Goal: Task Accomplishment & Management: Use online tool/utility

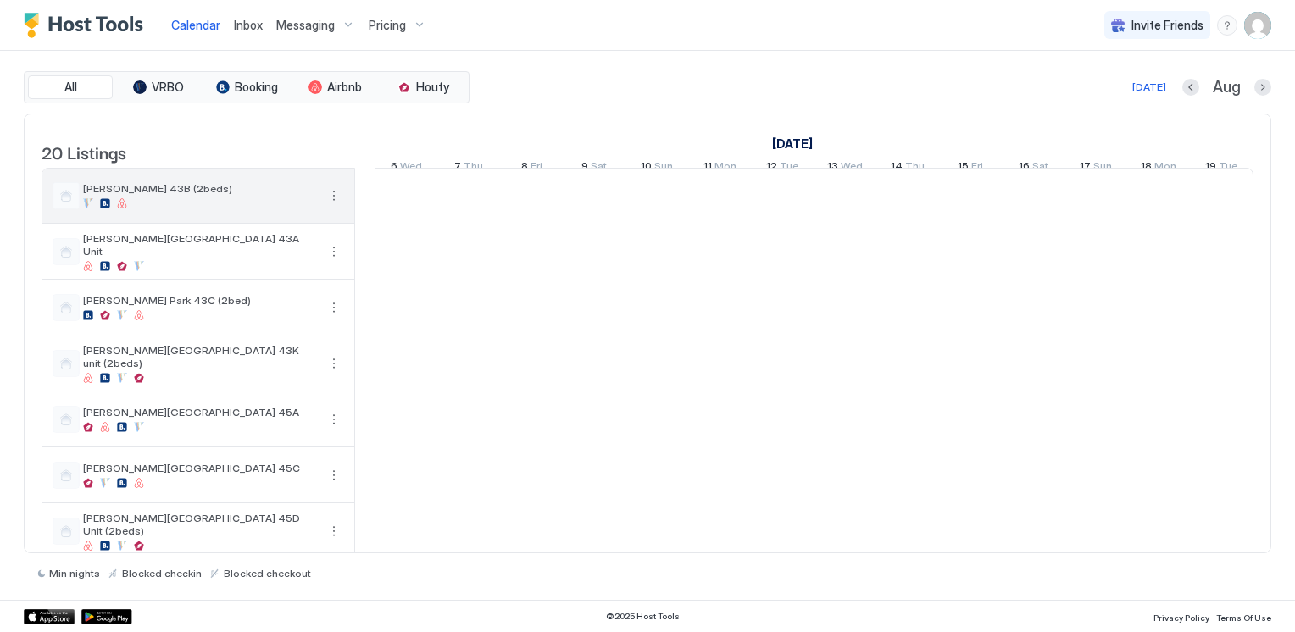
scroll to position [0, 942]
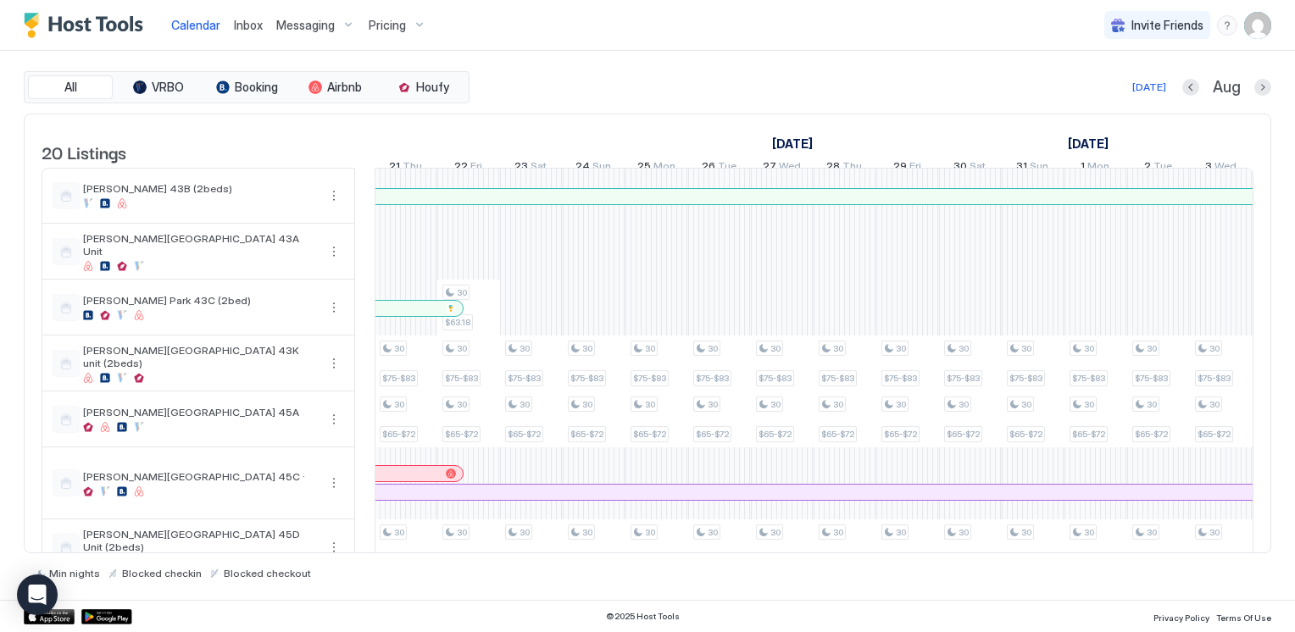
click at [611, 47] on div "Calendar Inbox Messaging Pricing Invite Friends CL" at bounding box center [647, 25] width 1295 height 51
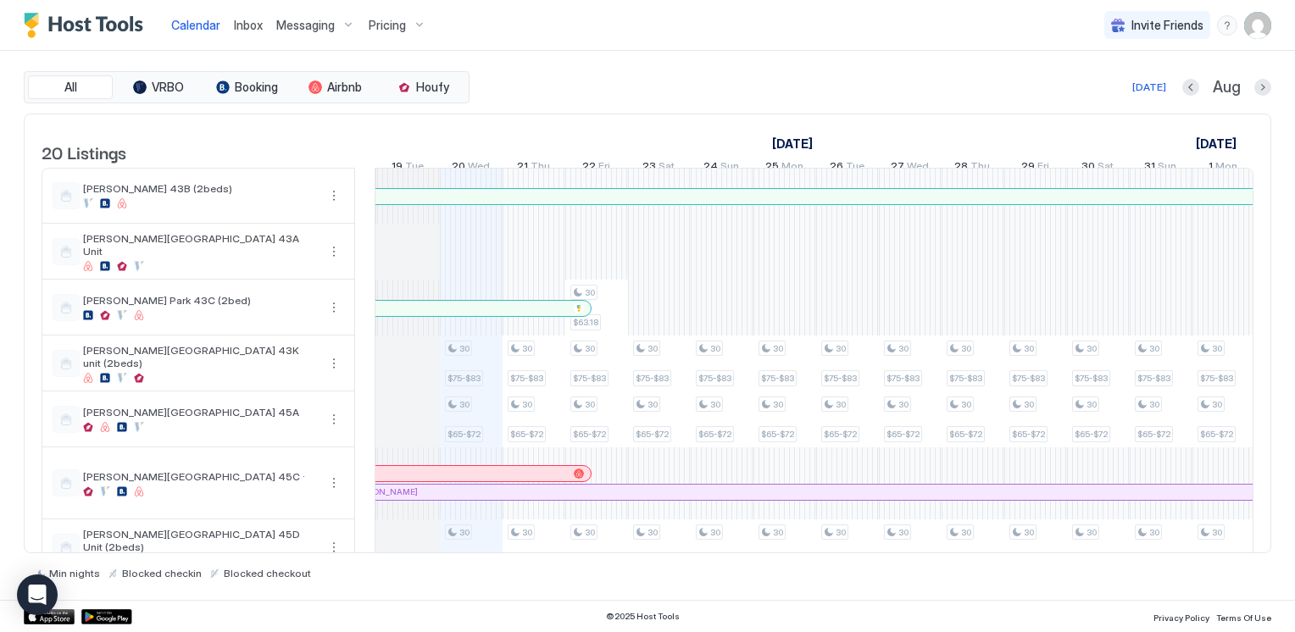
scroll to position [0, 722]
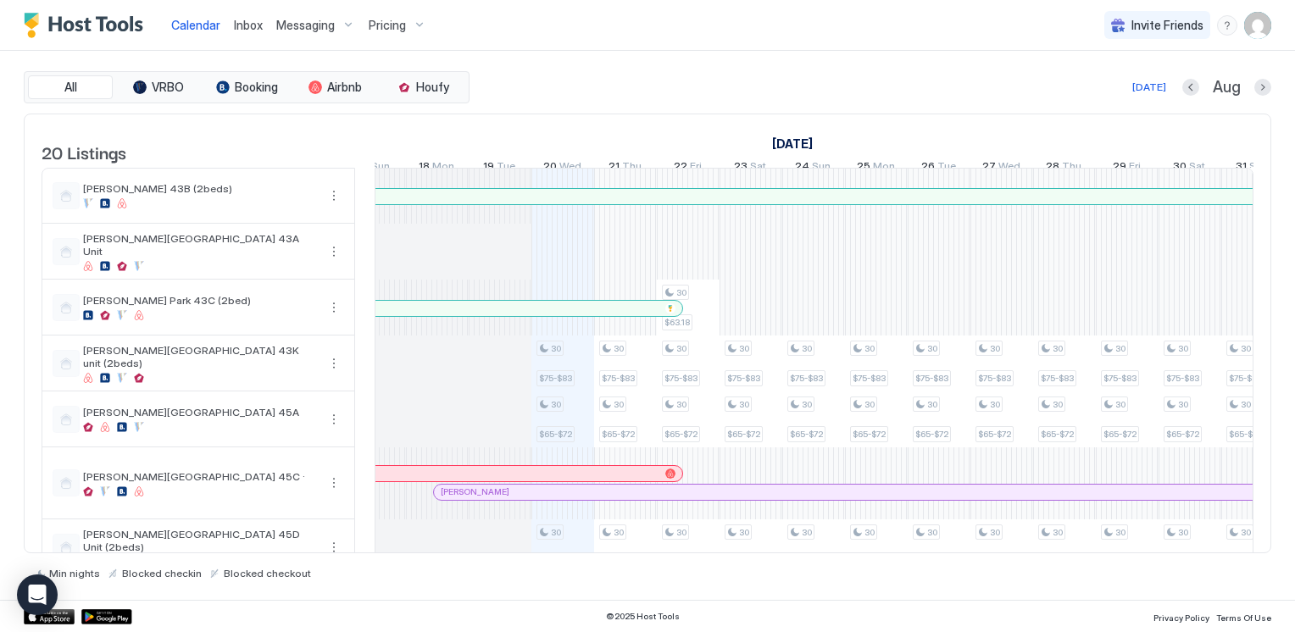
click at [561, 413] on div "30" at bounding box center [550, 405] width 27 height 16
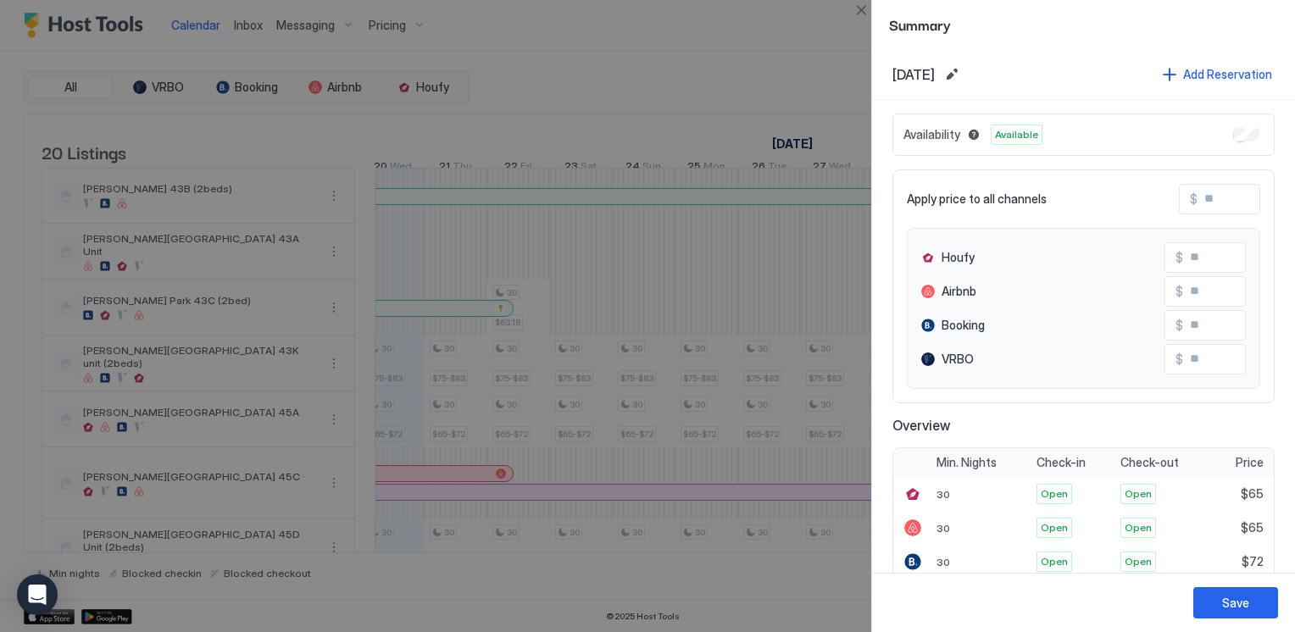
click at [962, 67] on button "Edit date range" at bounding box center [952, 74] width 20 height 20
click at [1003, 75] on div at bounding box center [647, 316] width 1295 height 632
click at [935, 72] on span "[DATE]" at bounding box center [914, 74] width 42 height 17
click at [962, 72] on button "Edit date range" at bounding box center [952, 74] width 20 height 20
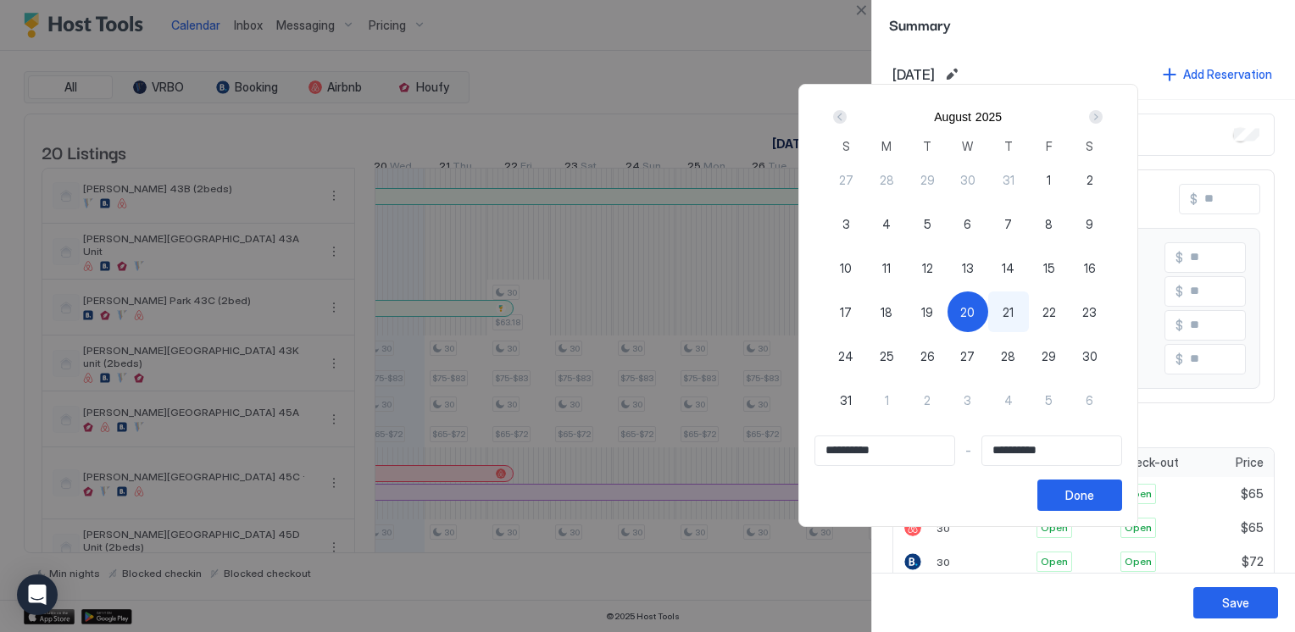
click at [975, 310] on span "20" at bounding box center [968, 313] width 14 height 18
type input "**********"
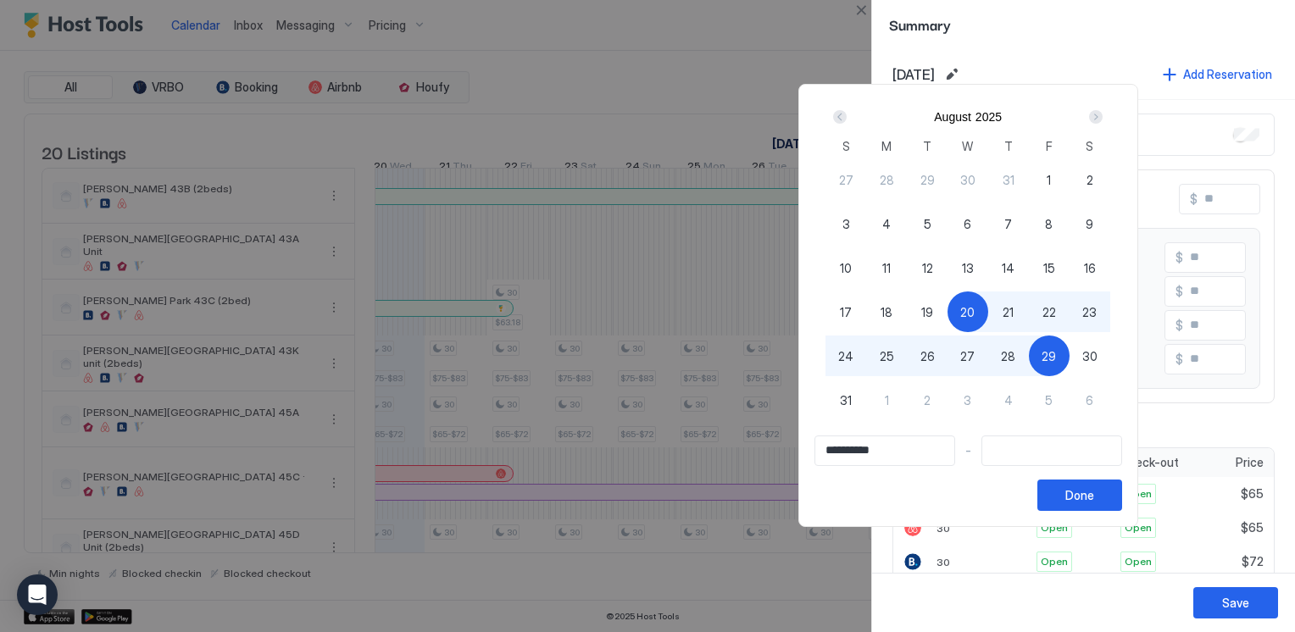
click at [1103, 117] on div "Next" at bounding box center [1096, 117] width 14 height 14
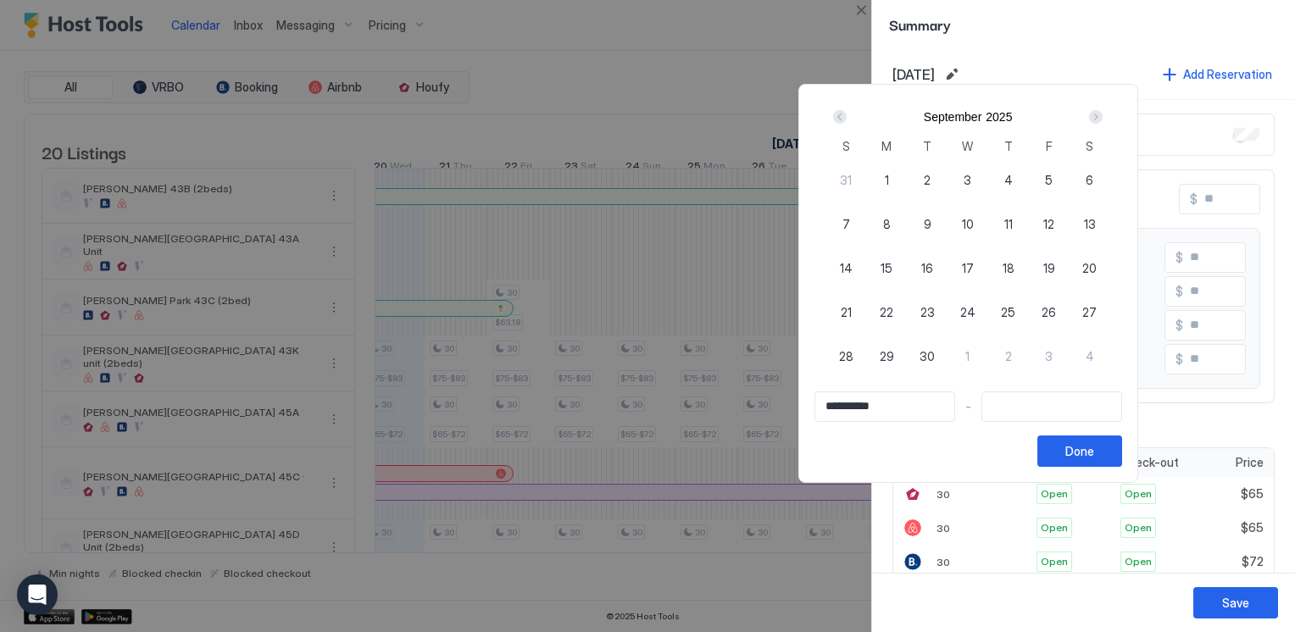
click at [1103, 117] on div "Next" at bounding box center [1096, 117] width 14 height 14
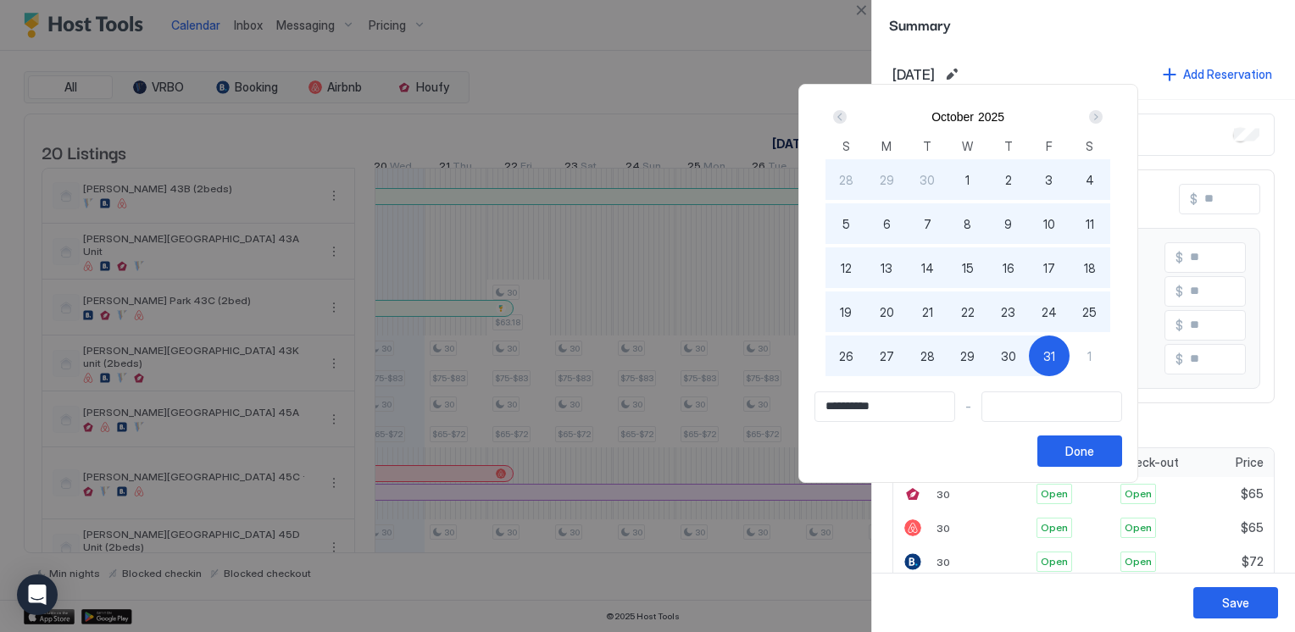
click at [1070, 354] on div "31" at bounding box center [1049, 356] width 41 height 41
type input "**********"
click at [1095, 458] on div "Done" at bounding box center [1080, 452] width 29 height 18
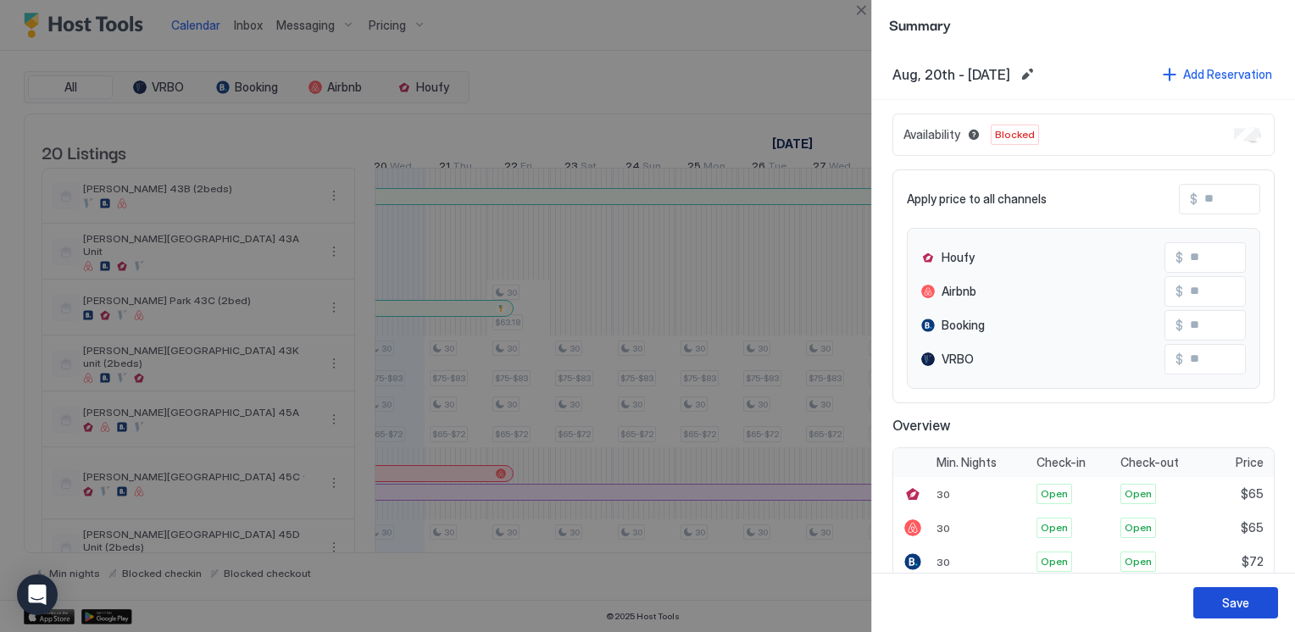
click at [1243, 600] on div "Save" at bounding box center [1236, 603] width 27 height 18
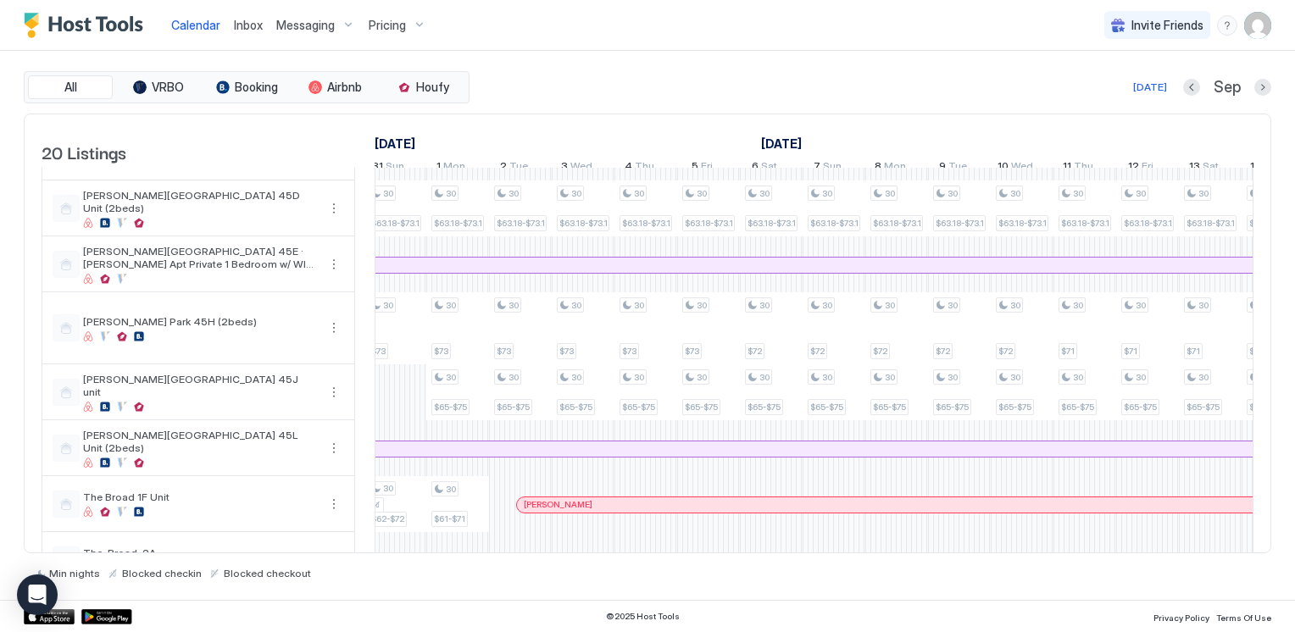
scroll to position [0, 1586]
click at [450, 412] on div "30 $75-$83 30 $65-$72 30 $63.18-$73.18 30 $56.5-$73.16 30 $63.16-$73.16 30 $75-…" at bounding box center [483, 432] width 3388 height 1204
click at [450, 412] on div "$65-$75" at bounding box center [445, 407] width 38 height 16
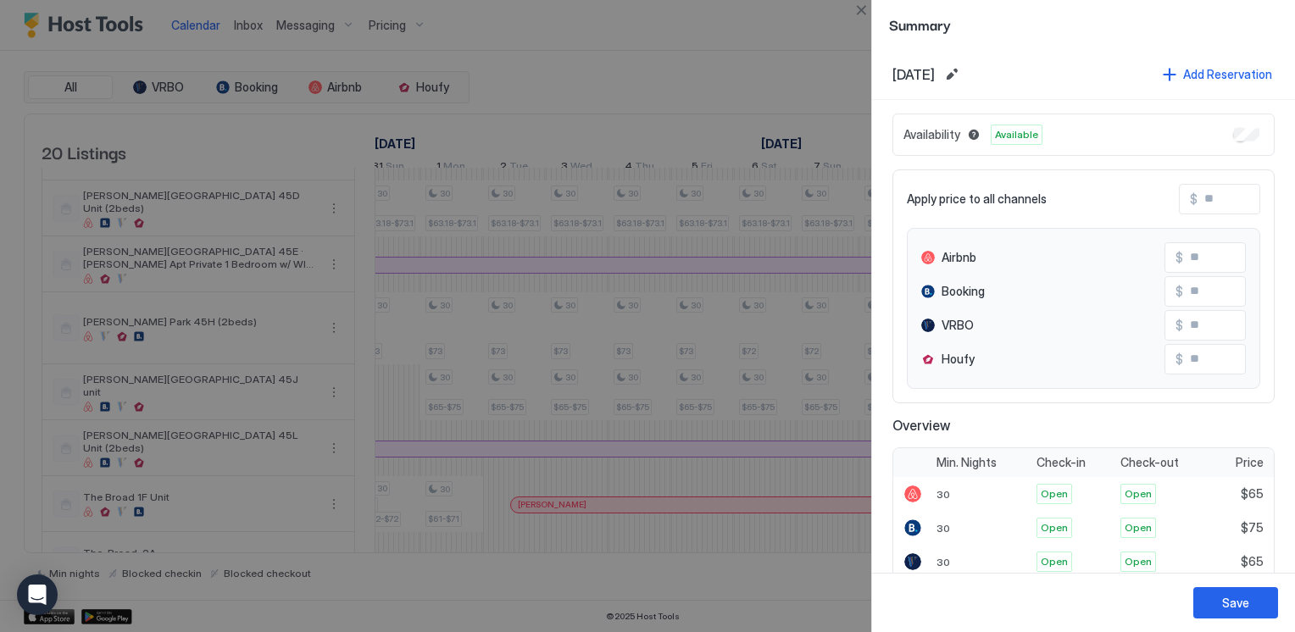
click at [962, 77] on button "Edit date range" at bounding box center [952, 74] width 20 height 20
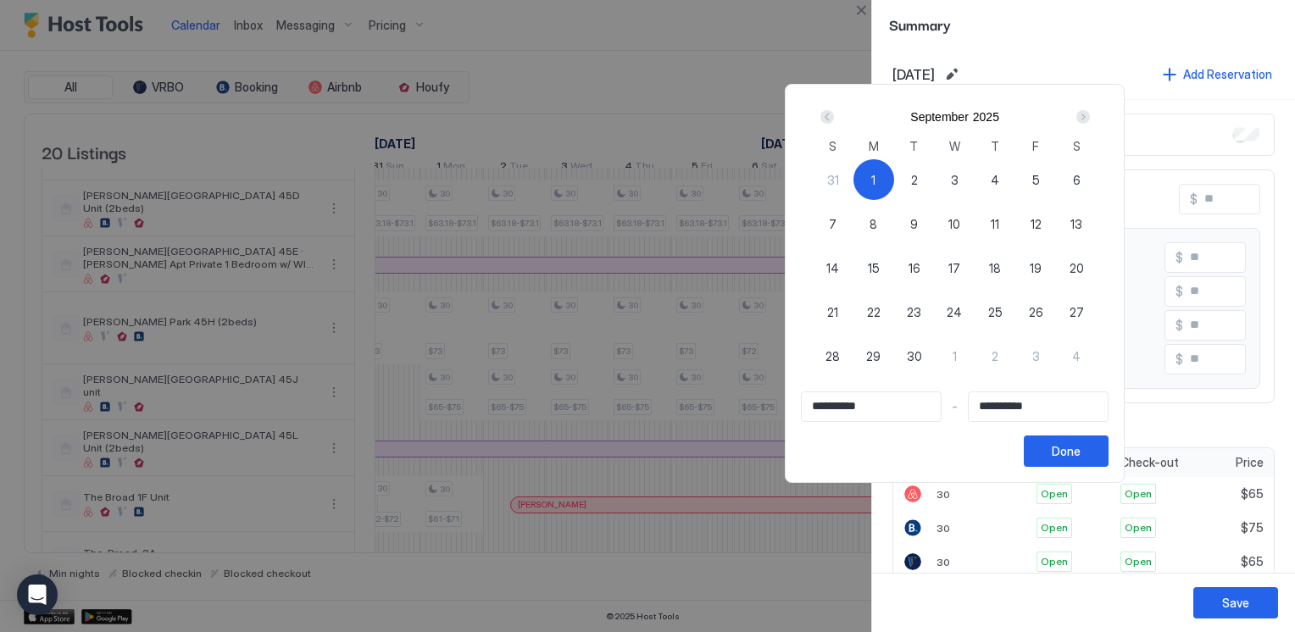
click at [894, 171] on div "1" at bounding box center [874, 179] width 41 height 41
click at [876, 178] on span "1" at bounding box center [874, 180] width 4 height 18
type input "**********"
click at [1090, 115] on div "Next" at bounding box center [1084, 117] width 14 height 14
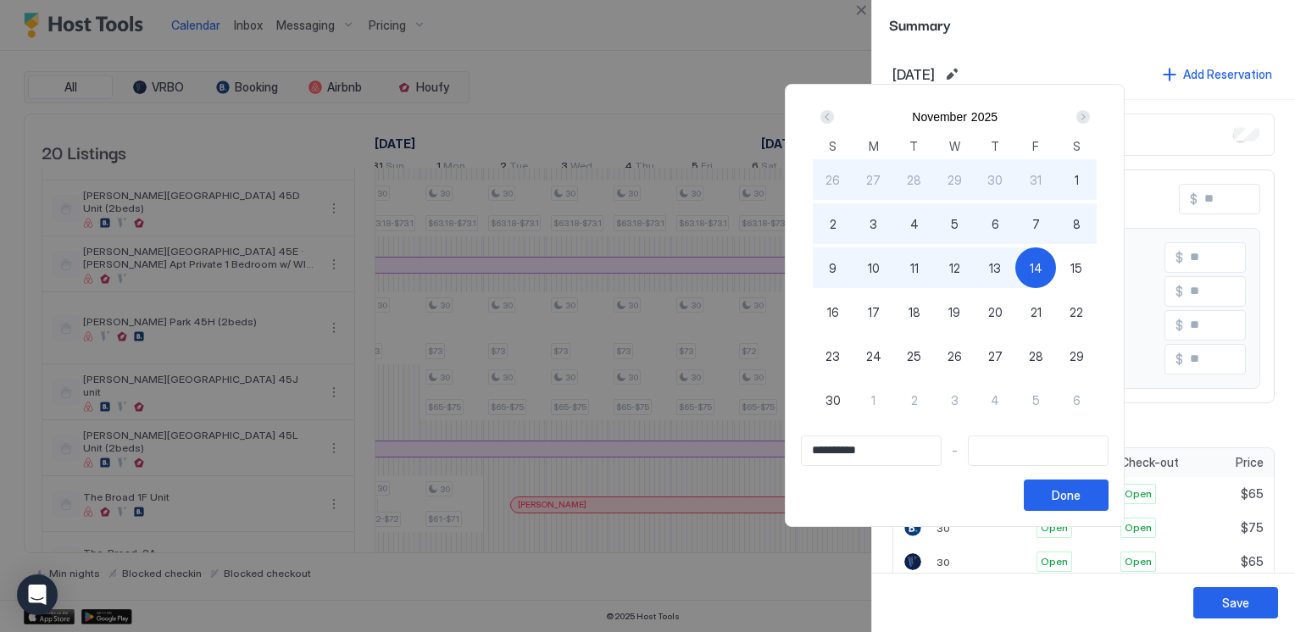
click at [841, 404] on span "30" at bounding box center [833, 401] width 15 height 18
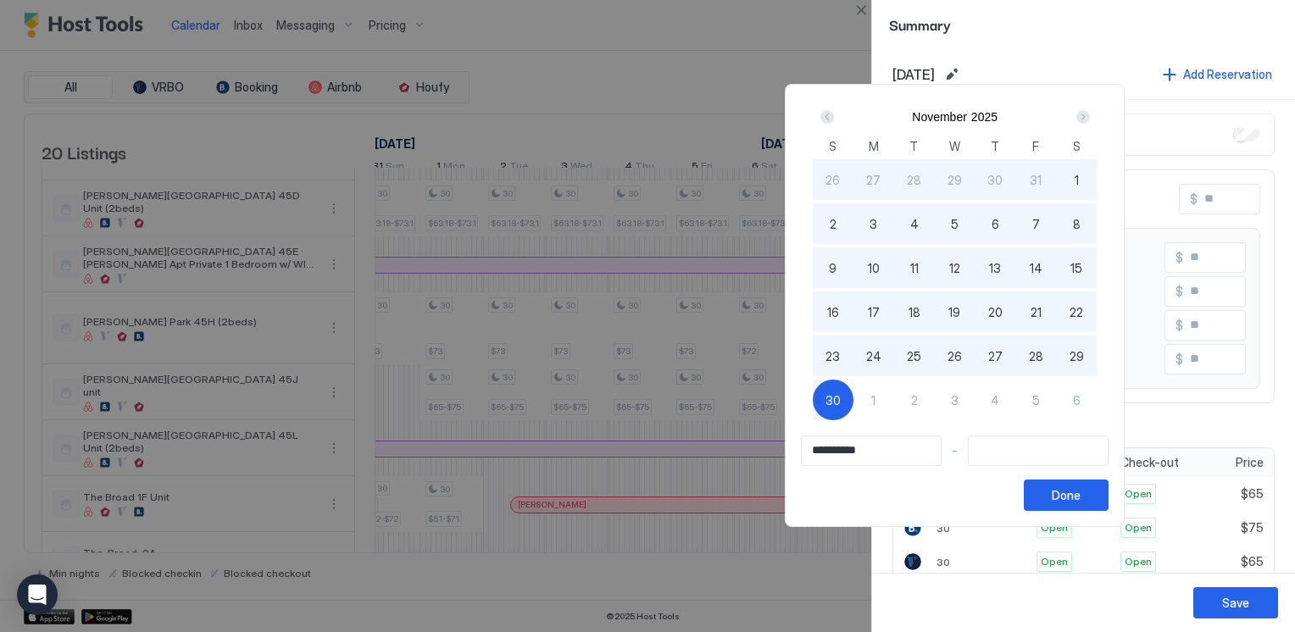
type input "**********"
click at [1109, 499] on button "Done" at bounding box center [1066, 495] width 85 height 31
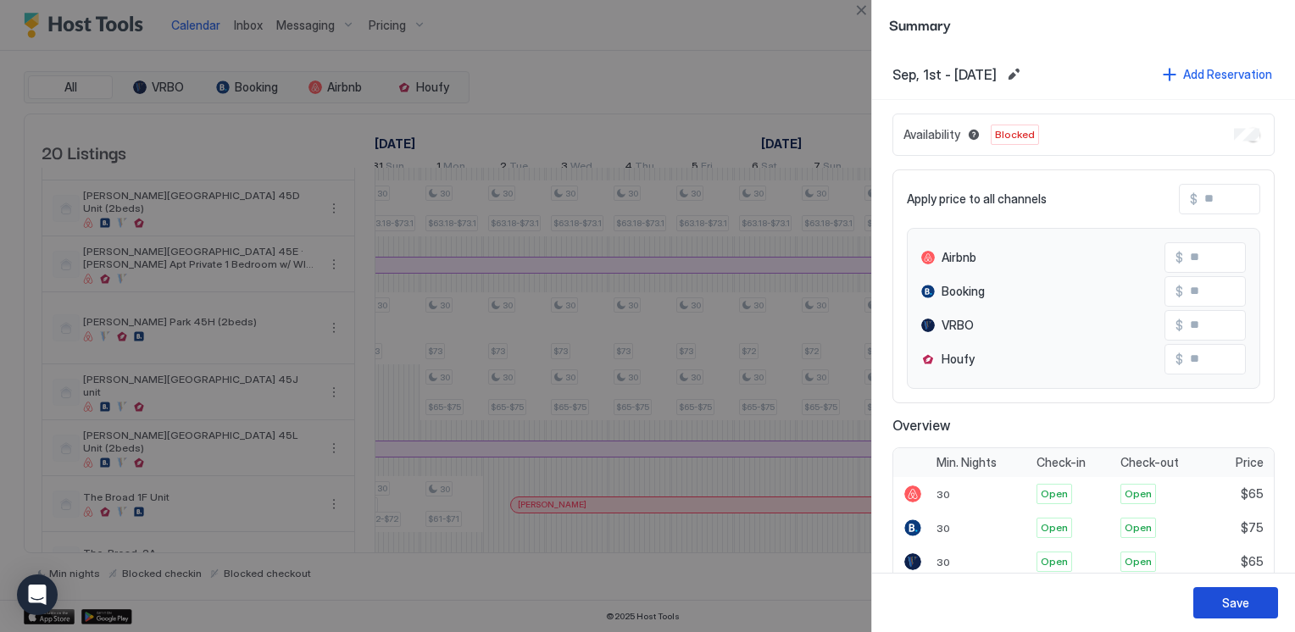
click at [1243, 610] on div "Save" at bounding box center [1236, 603] width 27 height 18
